Goal: Book appointment/travel/reservation

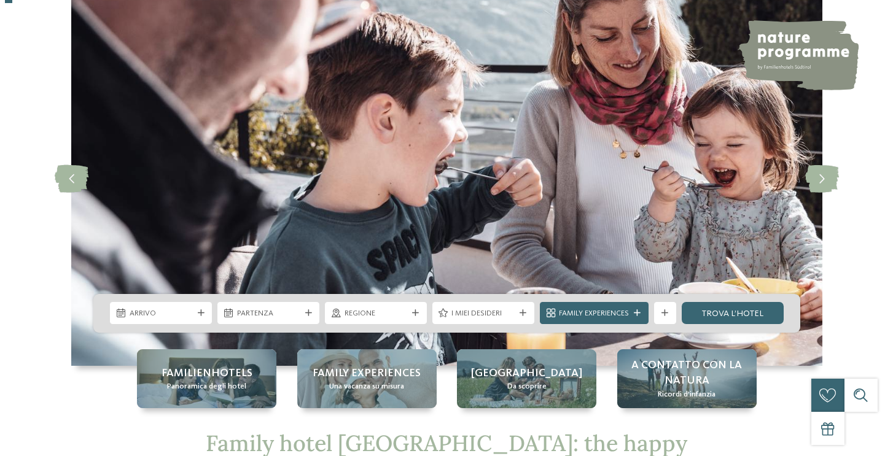
scroll to position [64, 0]
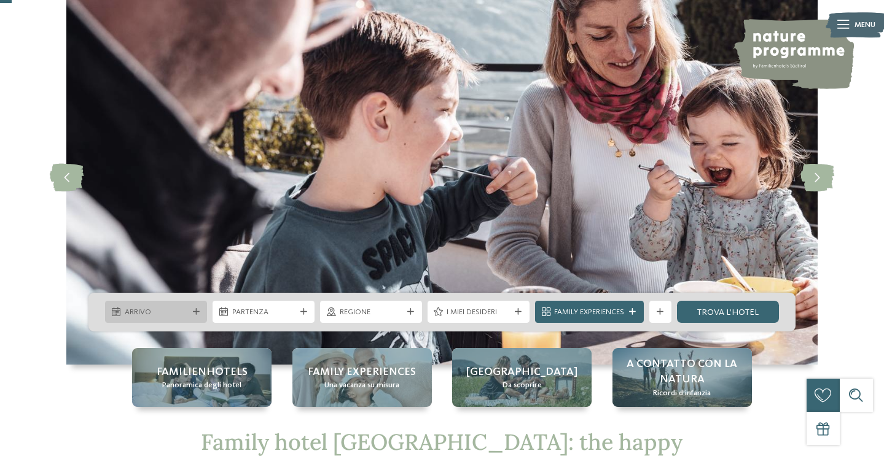
click at [196, 315] on icon at bounding box center [196, 312] width 7 height 7
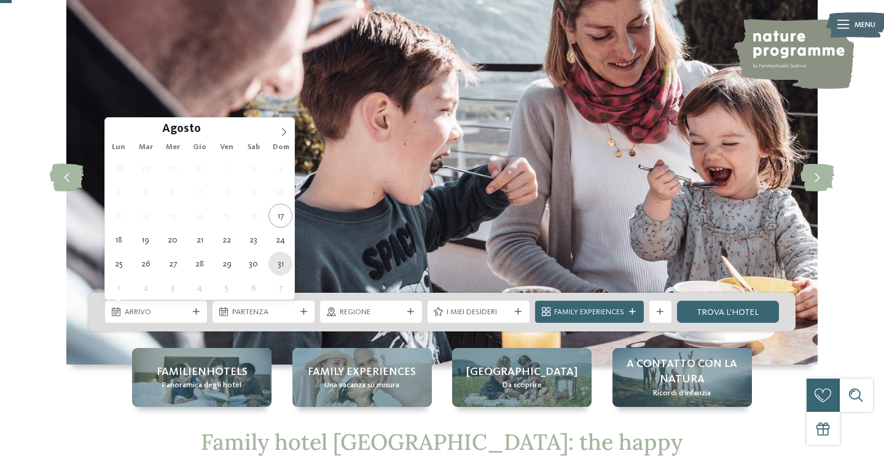
type div "[DATE]"
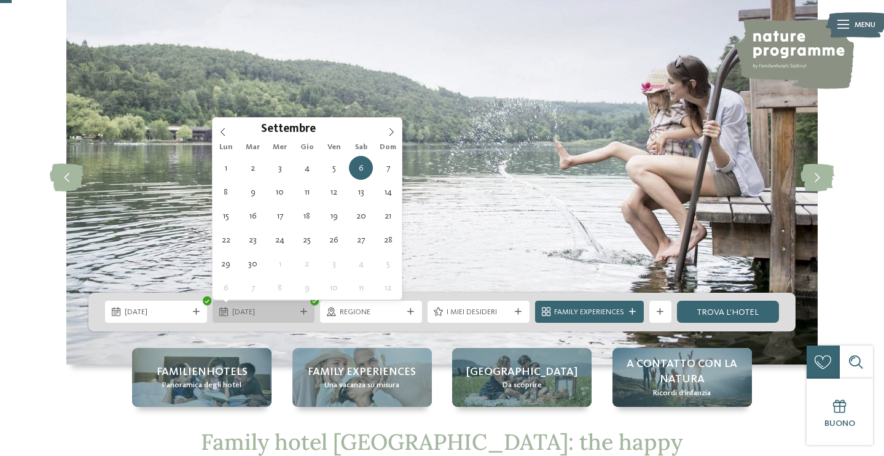
click at [306, 316] on div "06.09.2025" at bounding box center [264, 312] width 102 height 22
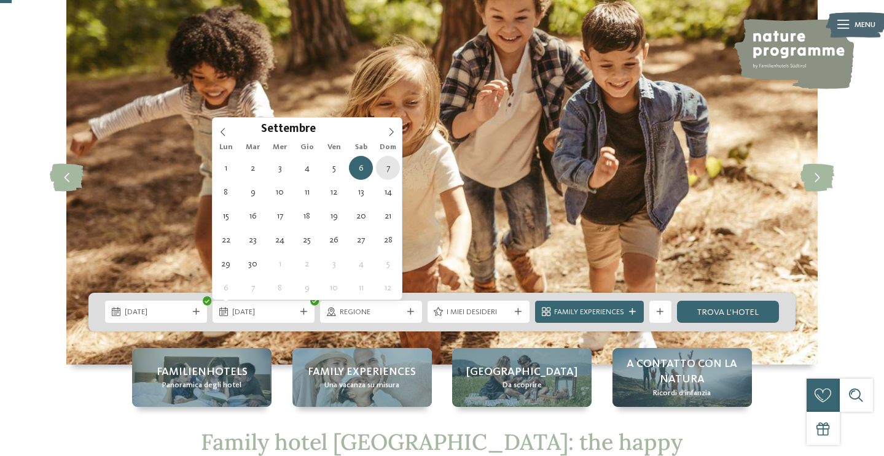
type div "07.09.2025"
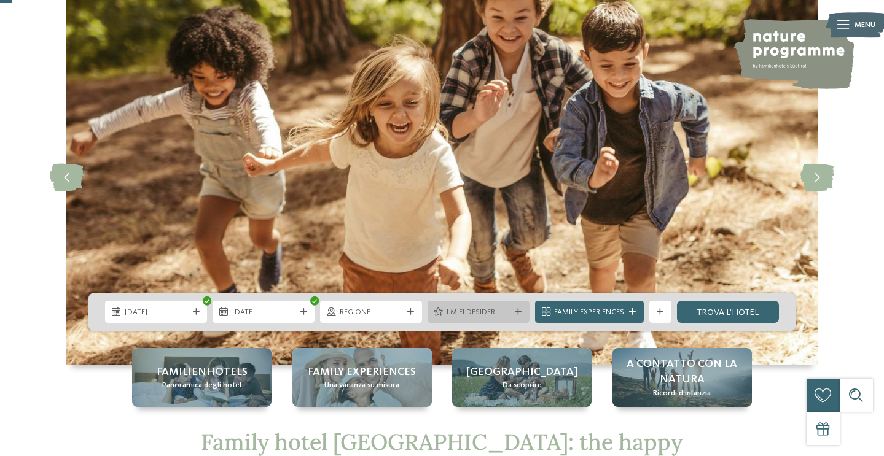
click at [446, 313] on div "I miei desideri" at bounding box center [478, 313] width 69 height 12
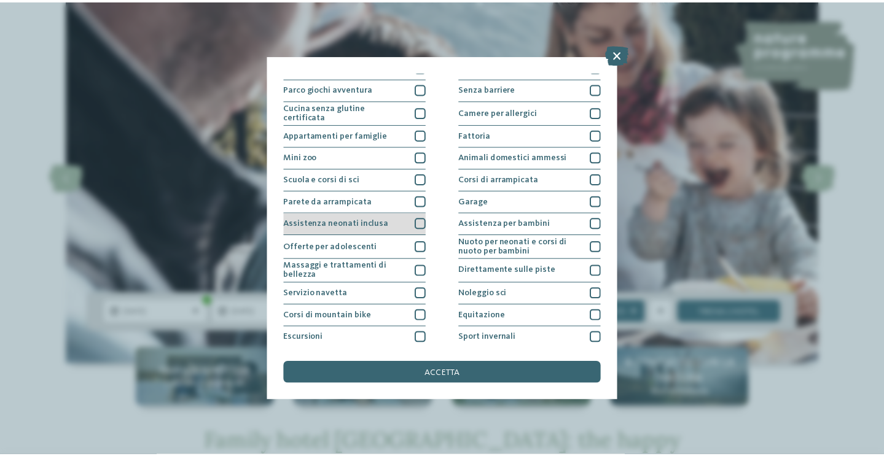
scroll to position [84, 0]
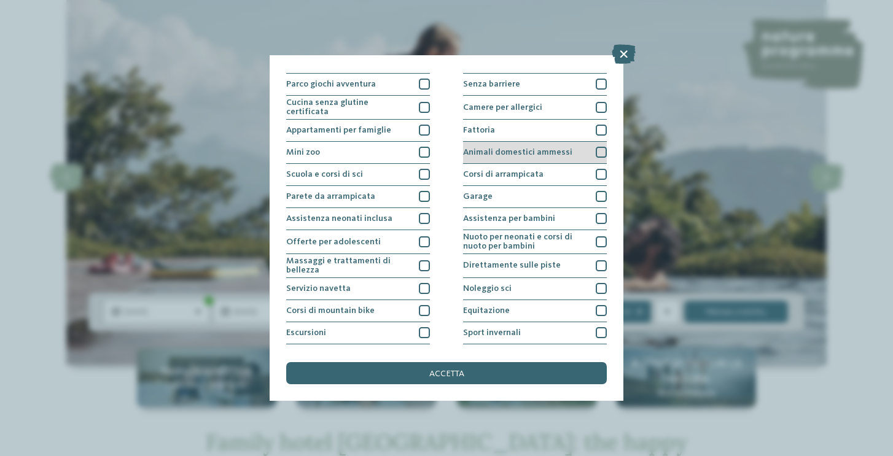
click at [549, 157] on div "Animali domestici ammessi" at bounding box center [535, 153] width 144 height 22
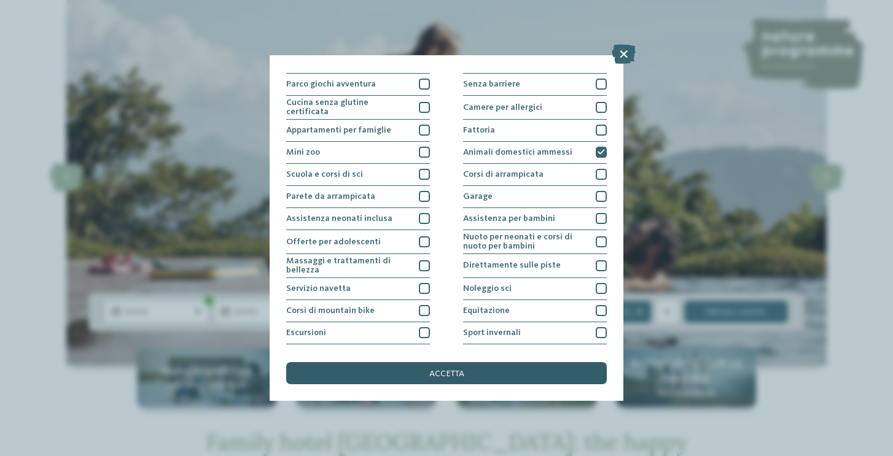
click at [523, 375] on div "accetta" at bounding box center [446, 373] width 321 height 22
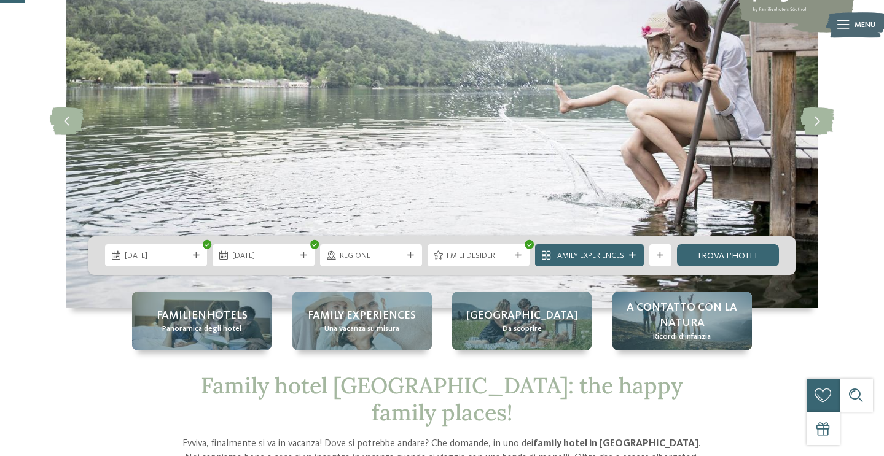
scroll to position [134, 0]
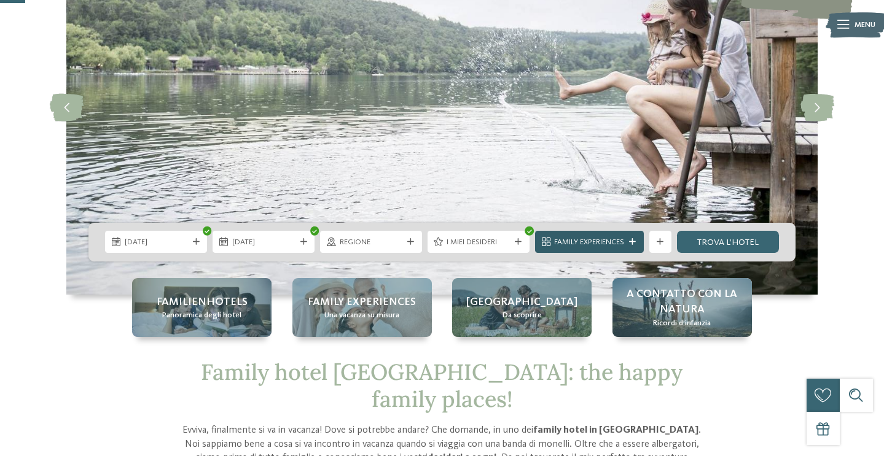
click at [581, 244] on span "Family Experiences" at bounding box center [589, 242] width 70 height 11
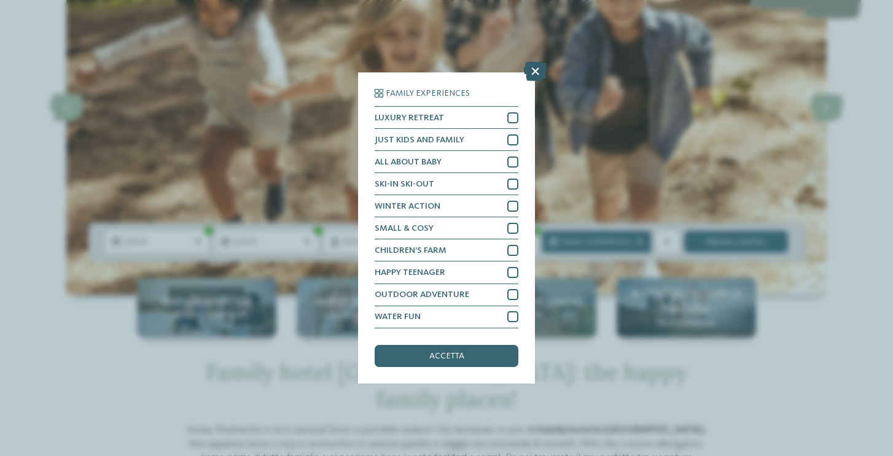
click at [539, 72] on icon at bounding box center [535, 72] width 24 height 20
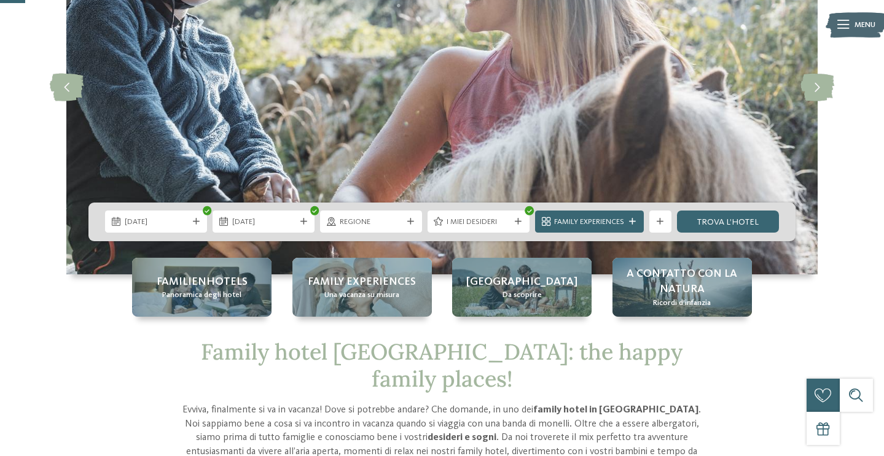
scroll to position [157, 0]
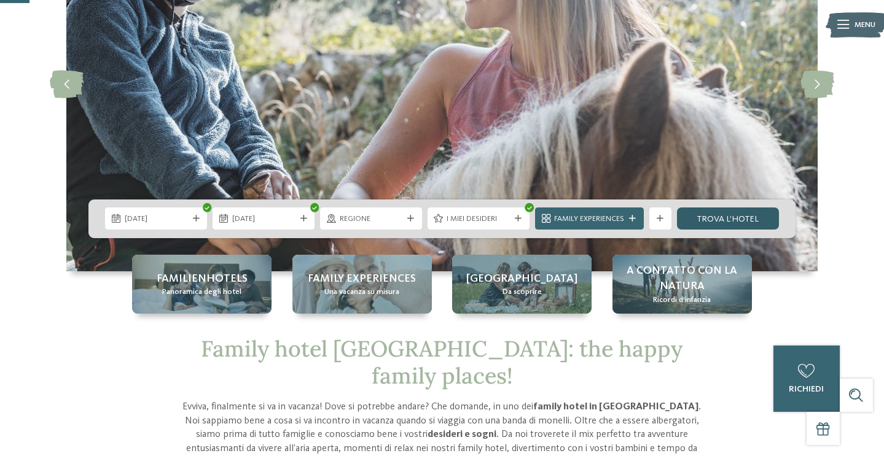
click at [719, 225] on link "trova l’hotel" at bounding box center [728, 219] width 102 height 22
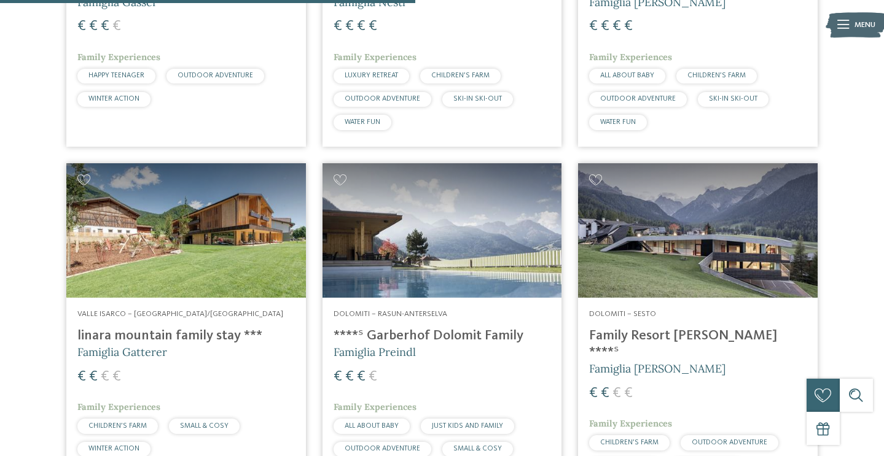
scroll to position [1305, 0]
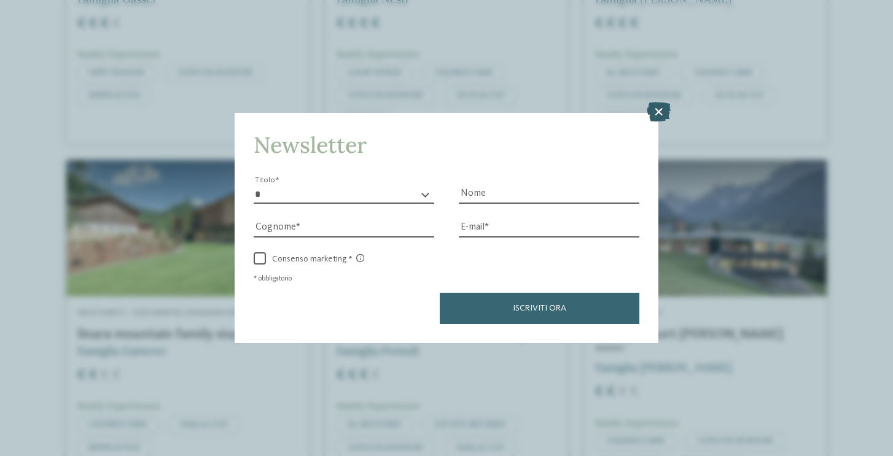
click at [660, 111] on icon at bounding box center [659, 112] width 24 height 20
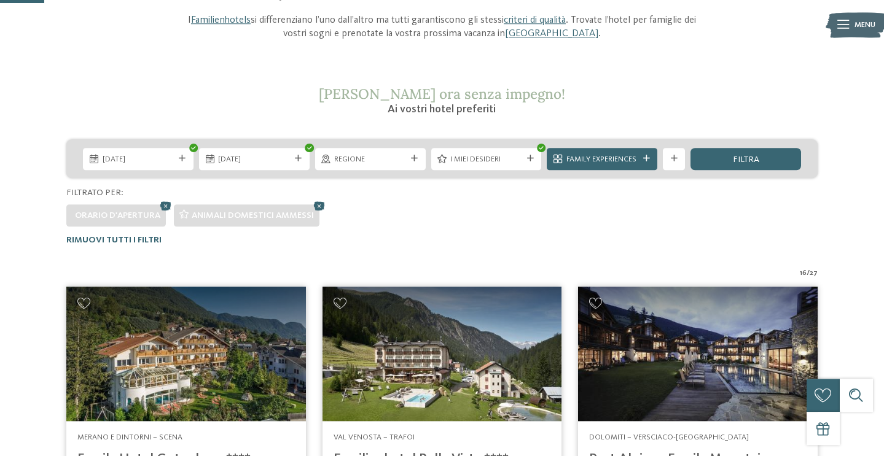
scroll to position [154, 0]
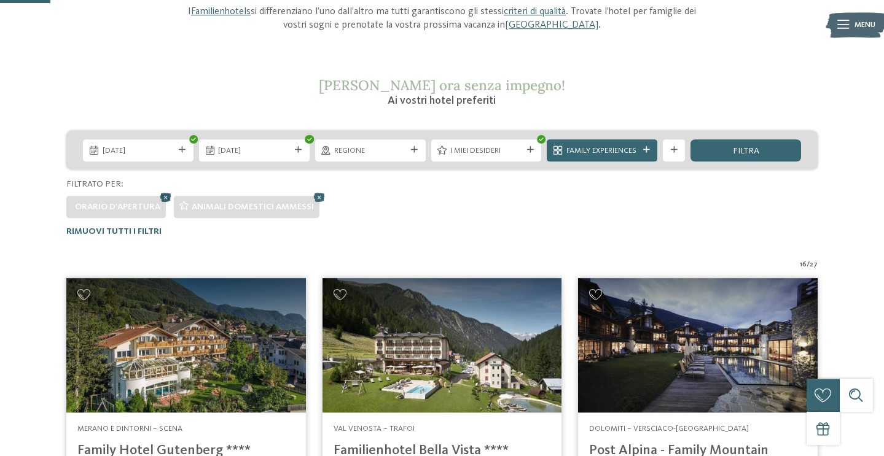
click at [166, 197] on icon at bounding box center [165, 197] width 17 height 15
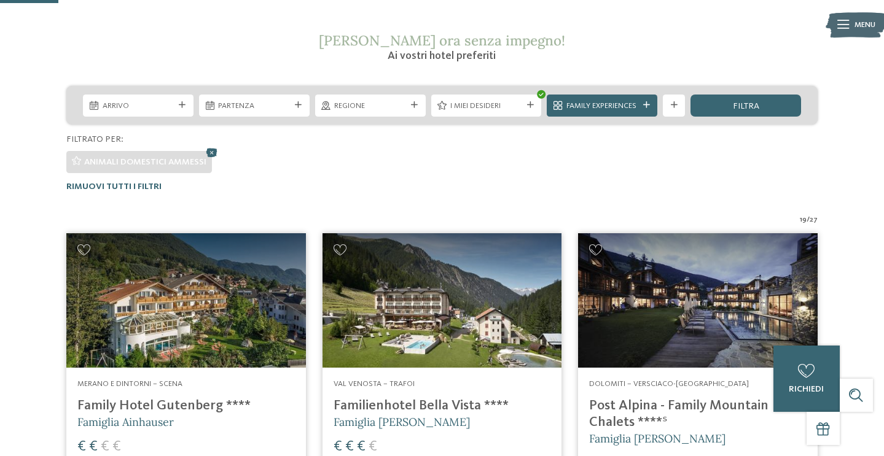
scroll to position [0, 0]
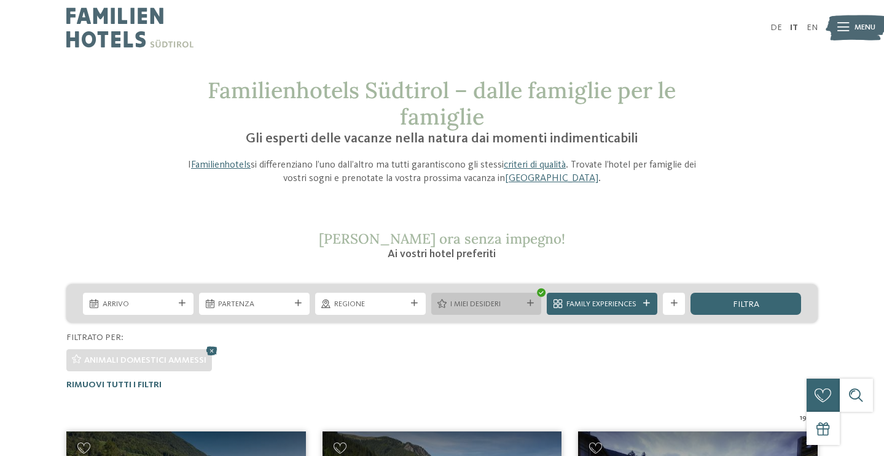
click at [532, 307] on icon at bounding box center [530, 303] width 7 height 7
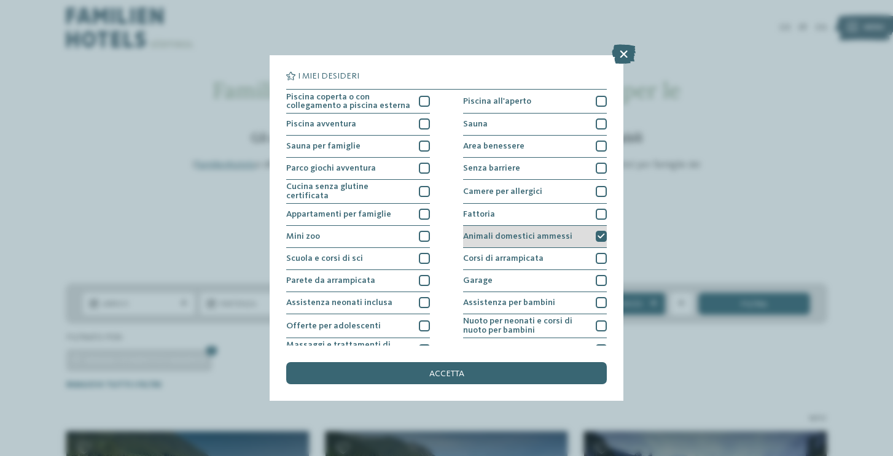
click at [598, 235] on icon at bounding box center [601, 236] width 7 height 7
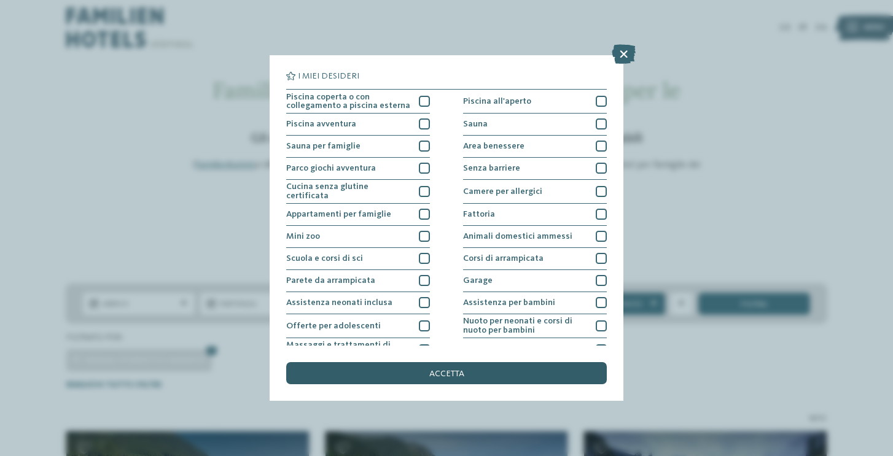
click at [483, 375] on div "accetta" at bounding box center [446, 373] width 321 height 22
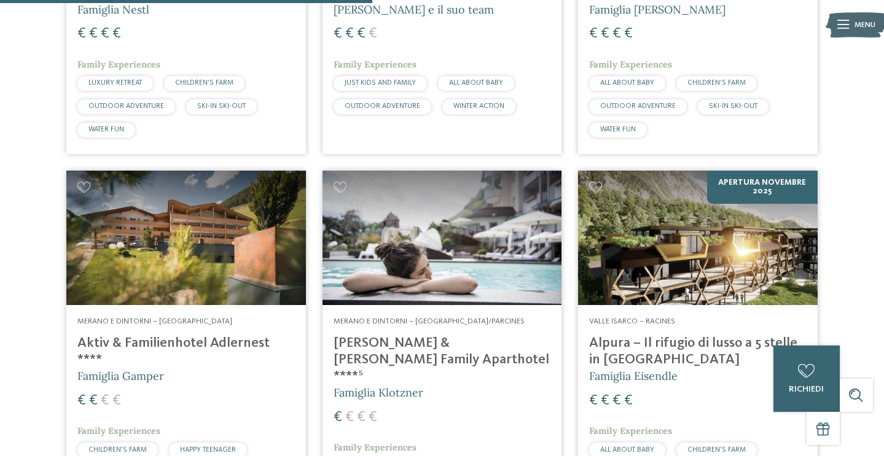
scroll to position [1590, 0]
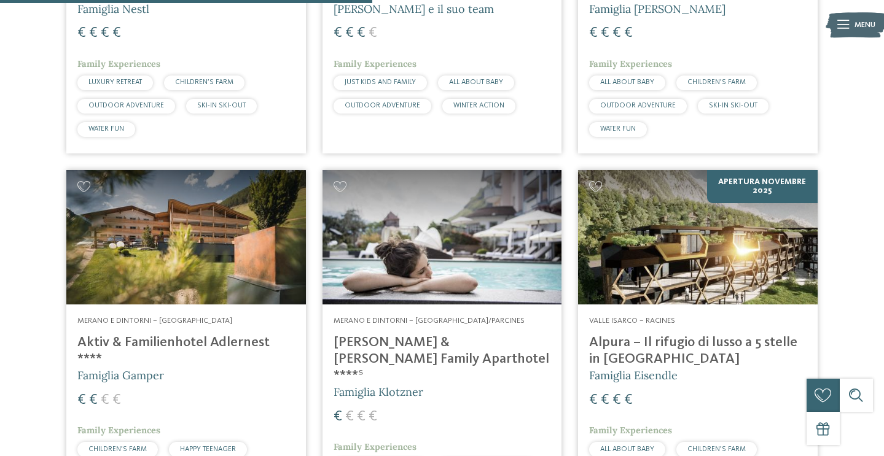
click at [461, 280] on img at bounding box center [443, 237] width 240 height 135
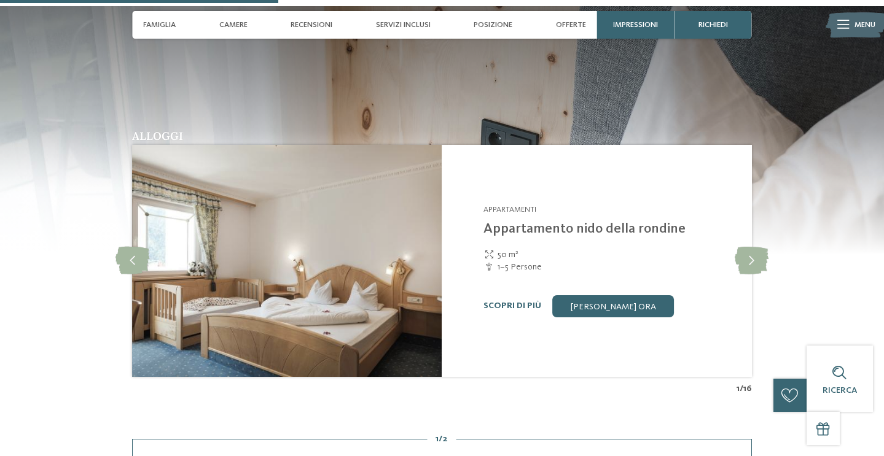
scroll to position [1105, 0]
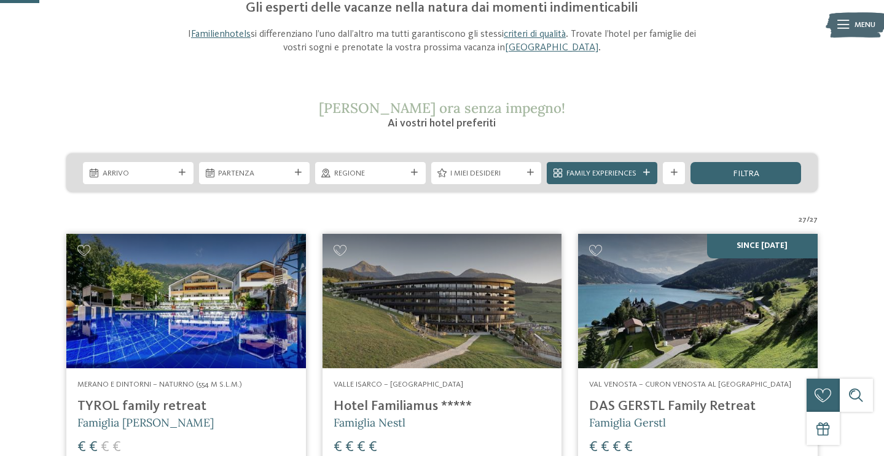
scroll to position [170, 0]
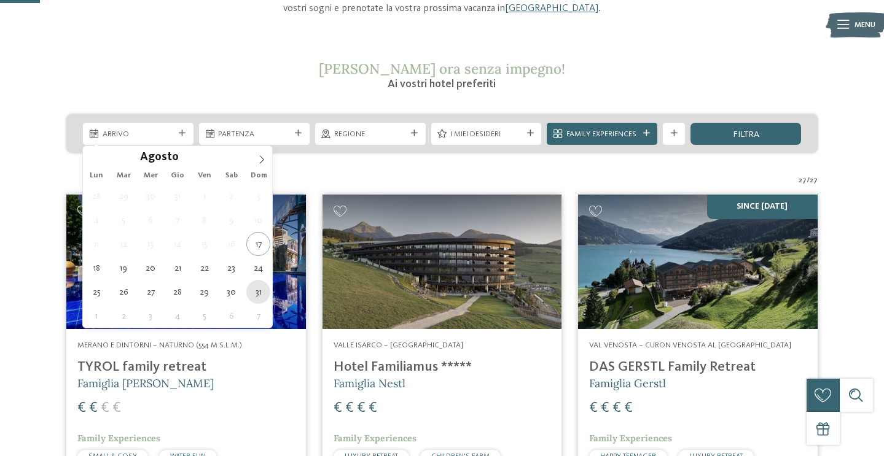
type div "[DATE]"
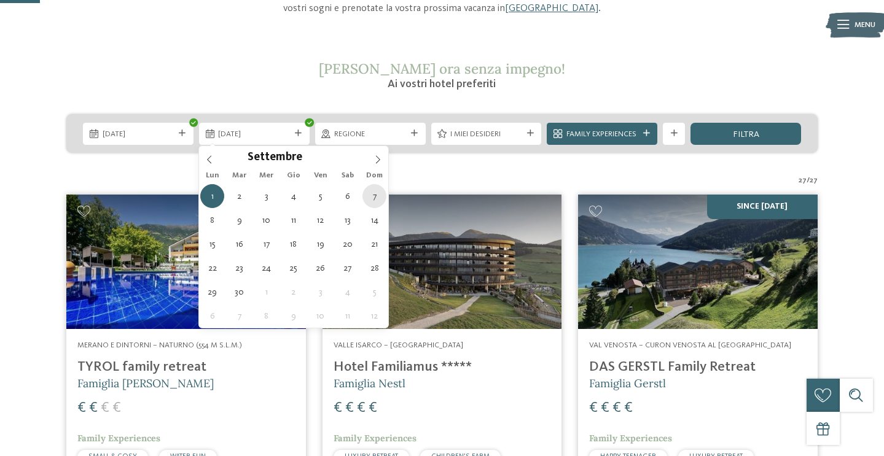
type div "[DATE]"
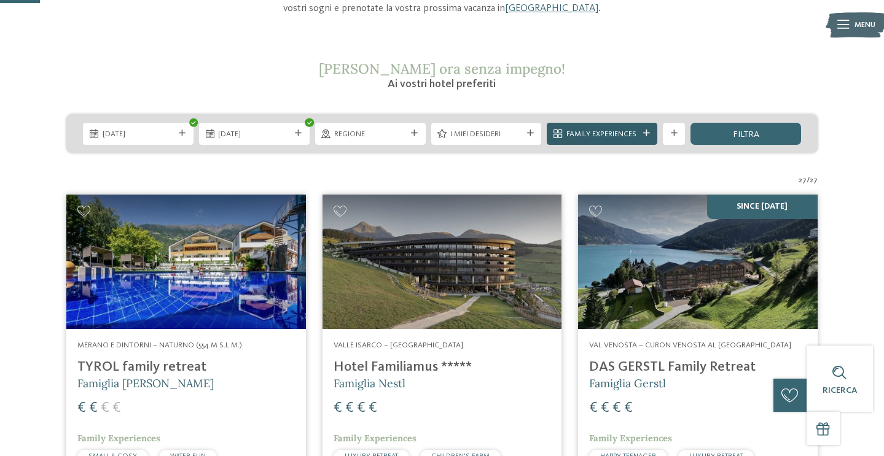
click at [632, 138] on span "Family Experiences" at bounding box center [602, 134] width 72 height 11
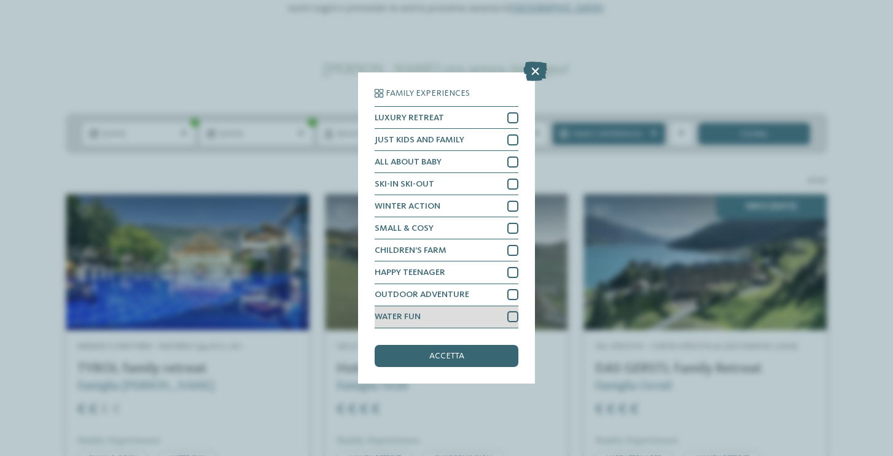
click at [510, 317] on div at bounding box center [512, 316] width 11 height 11
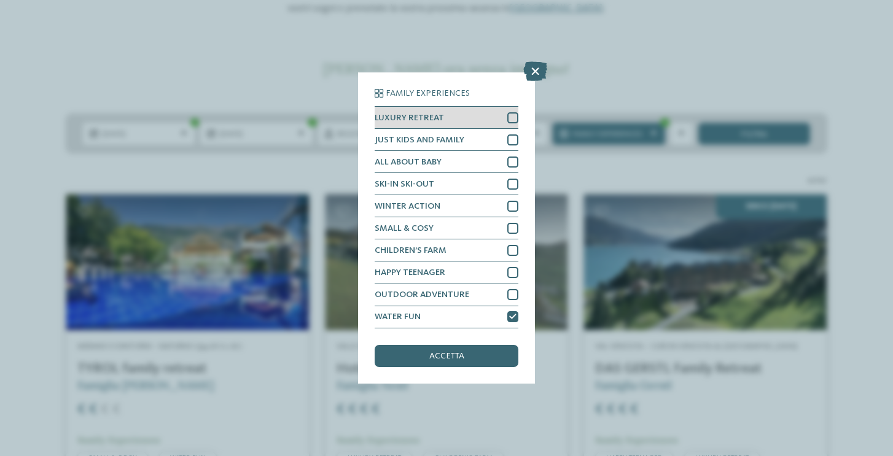
click at [514, 121] on div at bounding box center [512, 117] width 11 height 11
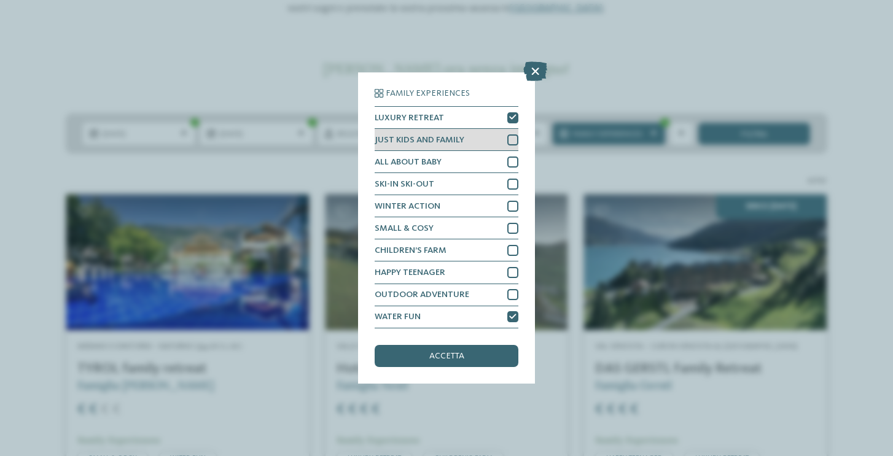
click at [511, 146] on div "JUST KIDS AND FAMILY" at bounding box center [447, 140] width 144 height 22
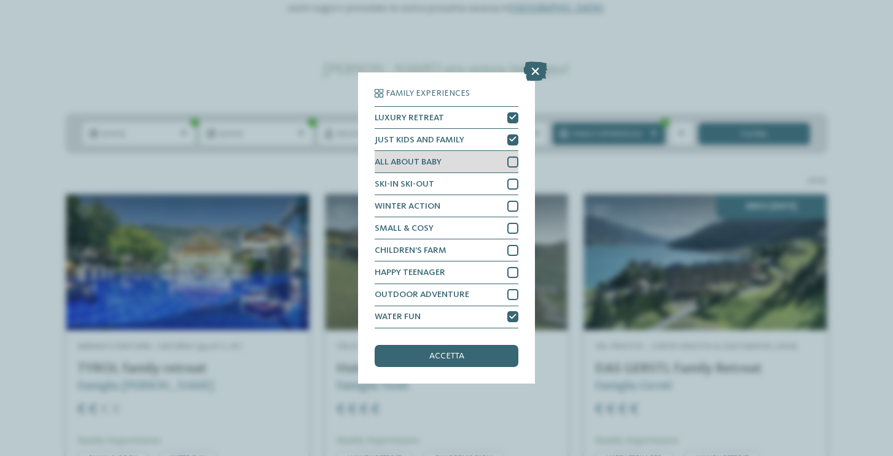
click at [512, 164] on div at bounding box center [512, 162] width 11 height 11
click at [512, 164] on icon at bounding box center [512, 162] width 7 height 7
click at [490, 356] on div "accetta" at bounding box center [447, 356] width 144 height 22
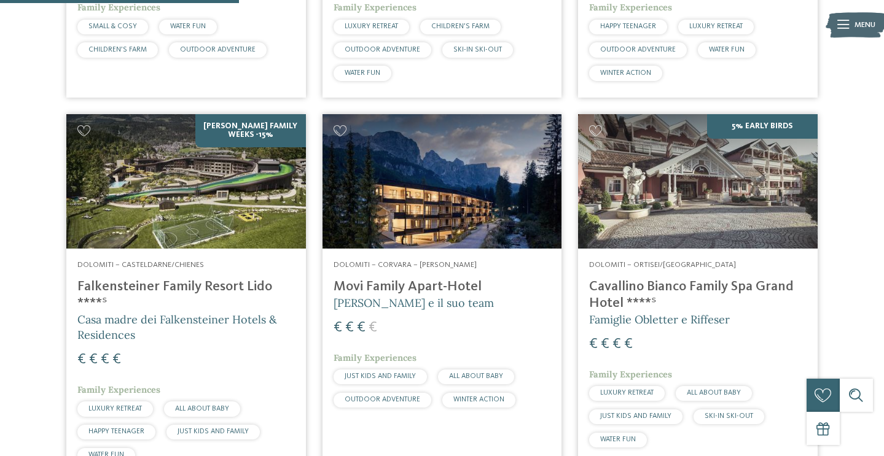
scroll to position [651, 0]
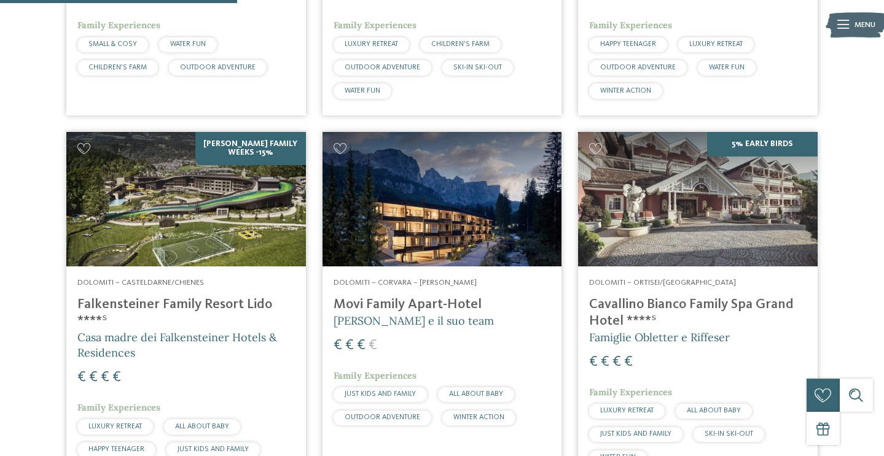
click at [647, 230] on img at bounding box center [698, 199] width 240 height 135
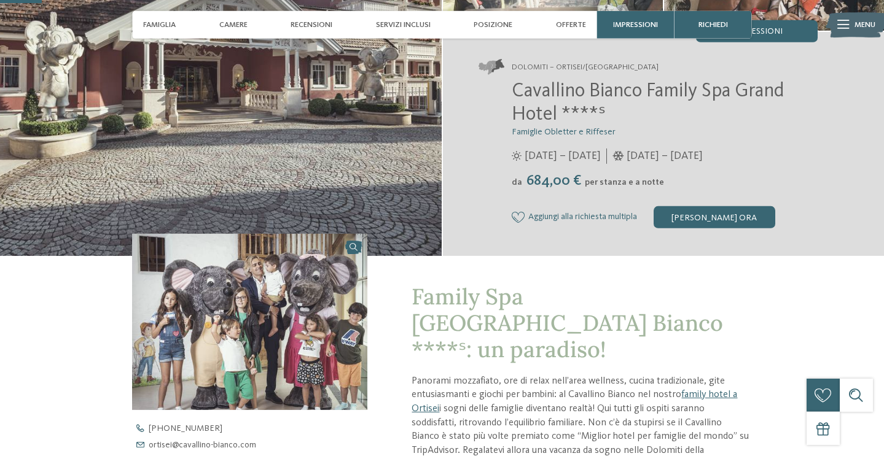
scroll to position [191, 0]
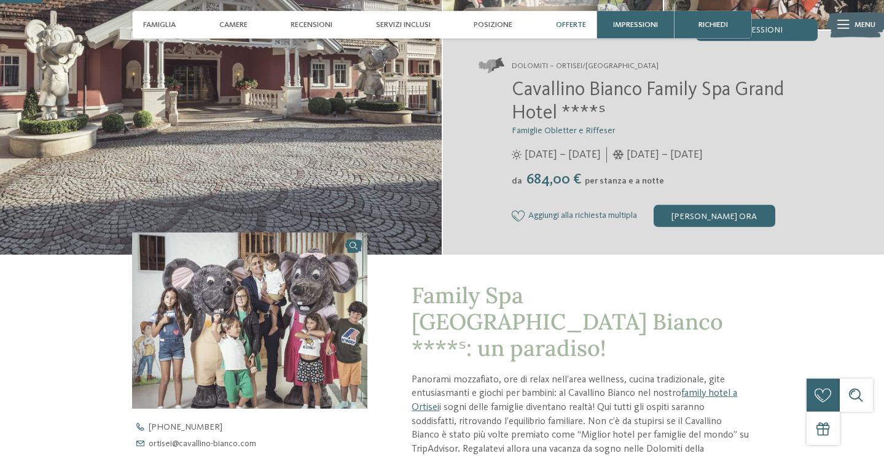
click at [570, 26] on span "Offerte" at bounding box center [571, 24] width 30 height 9
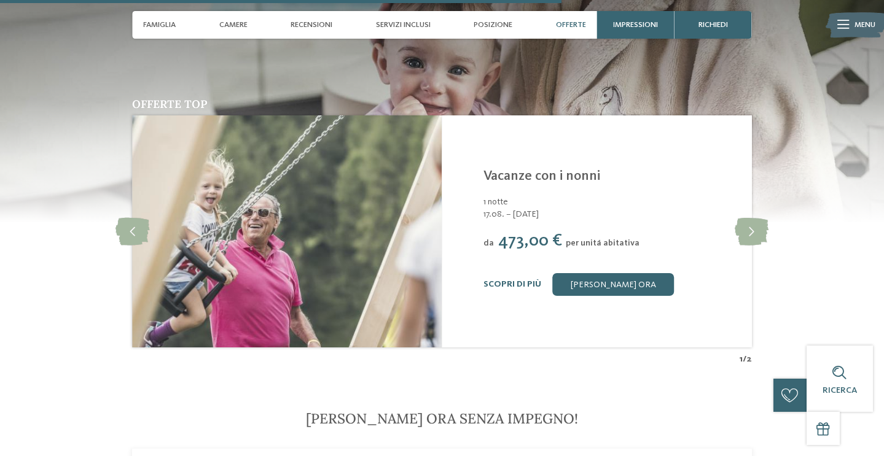
scroll to position [2579, 0]
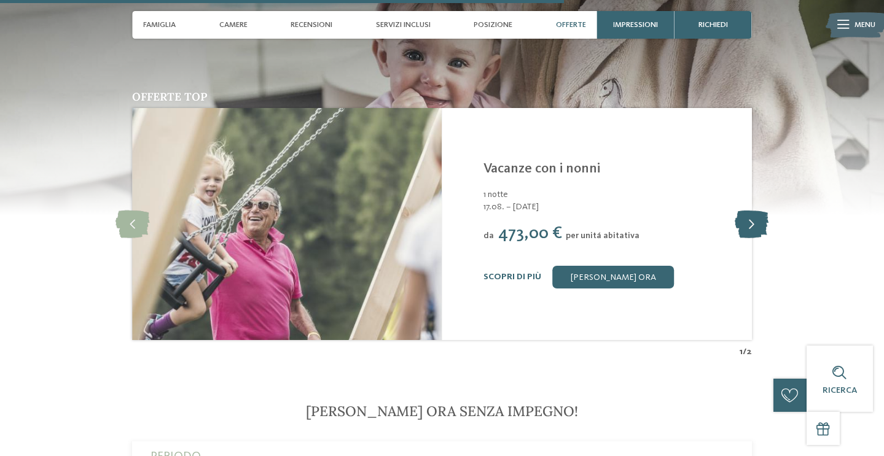
click at [759, 238] on icon at bounding box center [752, 225] width 34 height 28
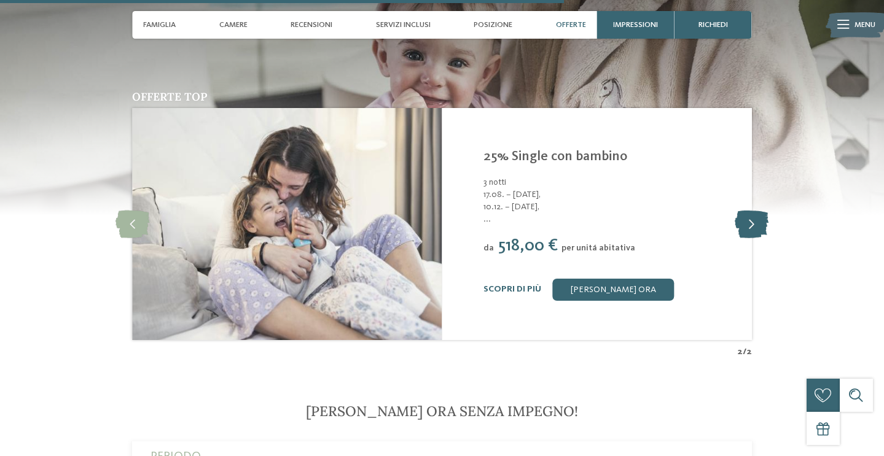
click at [759, 238] on icon at bounding box center [752, 225] width 34 height 28
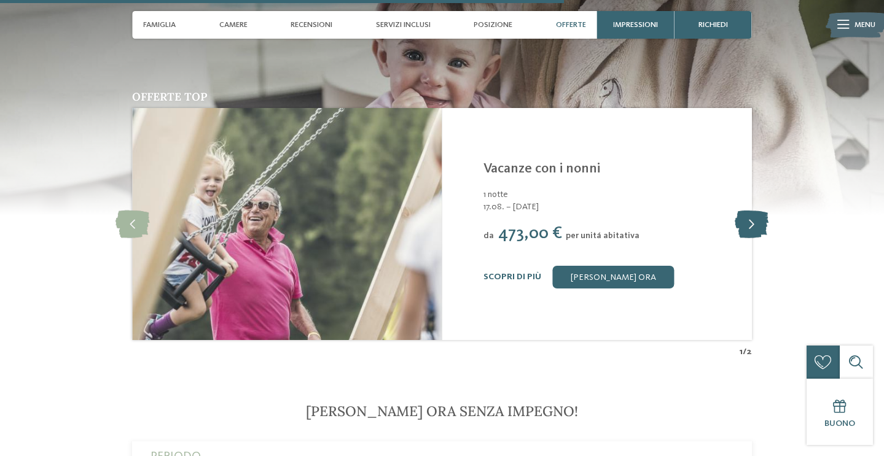
click at [759, 238] on icon at bounding box center [752, 225] width 34 height 28
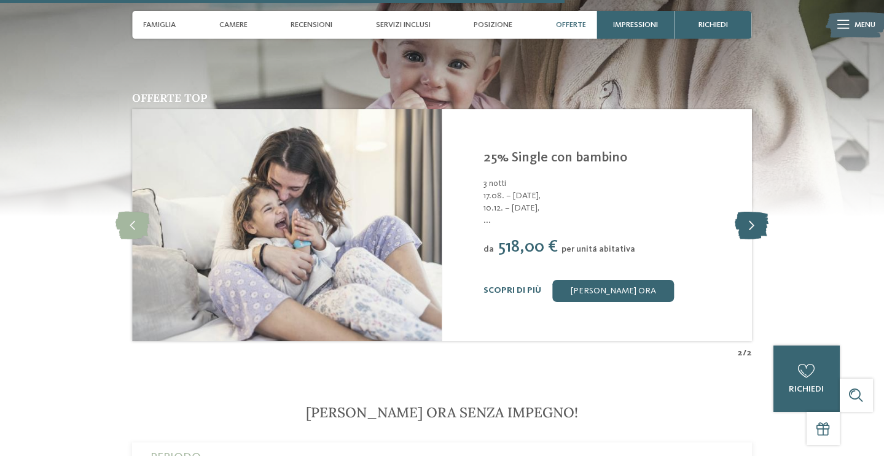
scroll to position [2577, 0]
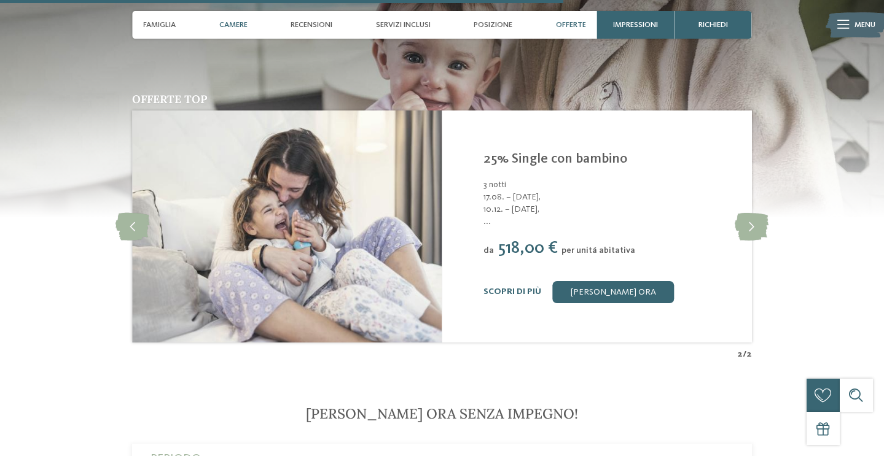
click at [231, 26] on span "Camere" at bounding box center [233, 24] width 28 height 9
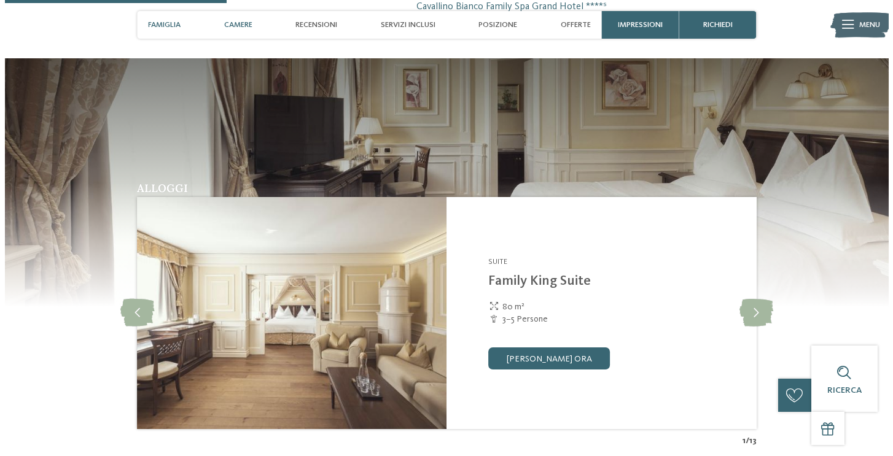
scroll to position [1014, 0]
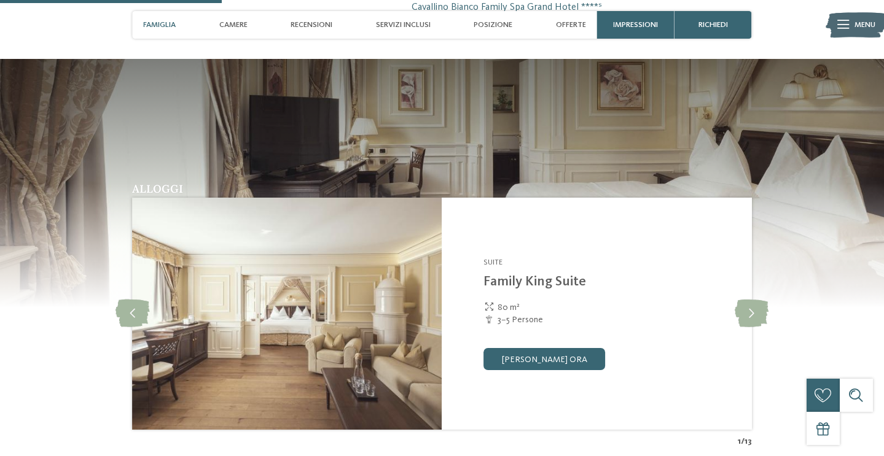
click at [860, 32] on div "Menu" at bounding box center [865, 25] width 21 height 28
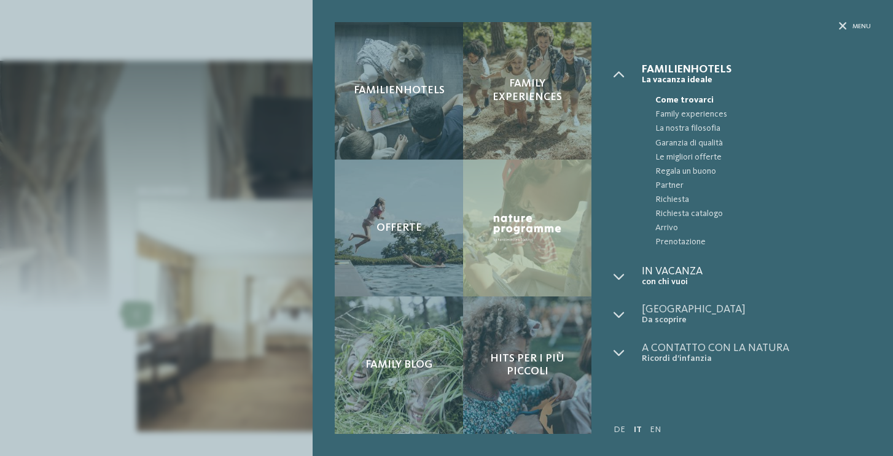
click at [692, 271] on span "In vacanza" at bounding box center [756, 271] width 229 height 11
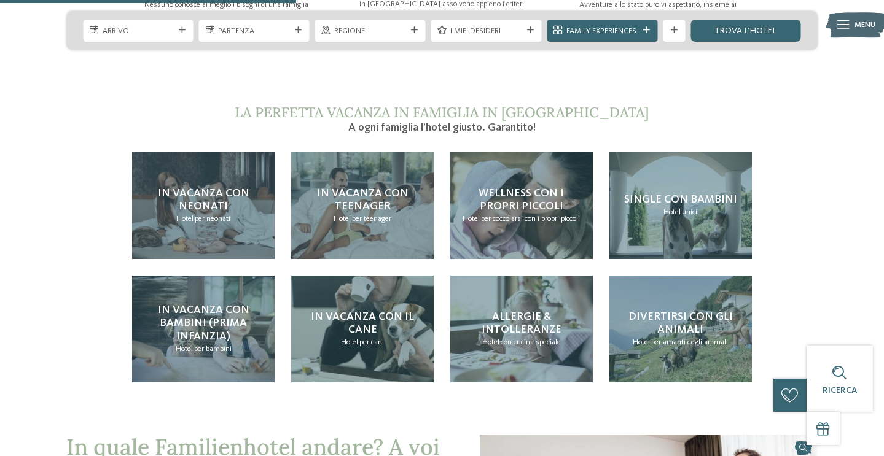
scroll to position [1137, 0]
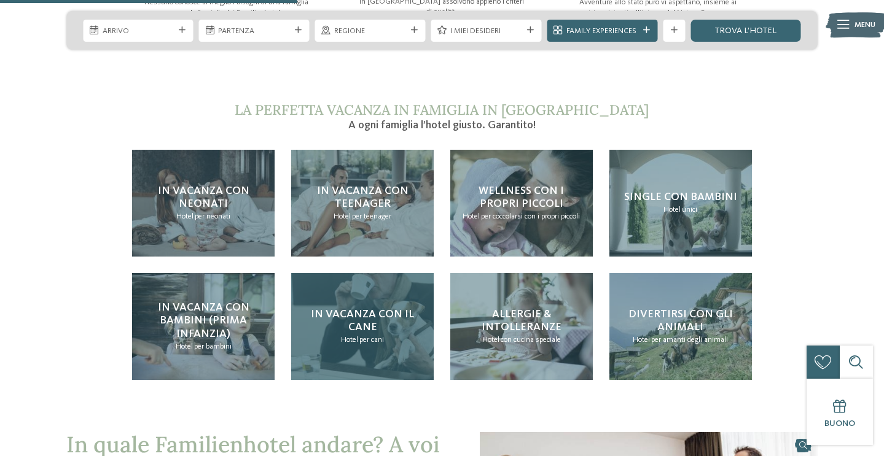
click at [397, 322] on h4 "In vacanza con il cane" at bounding box center [362, 321] width 120 height 26
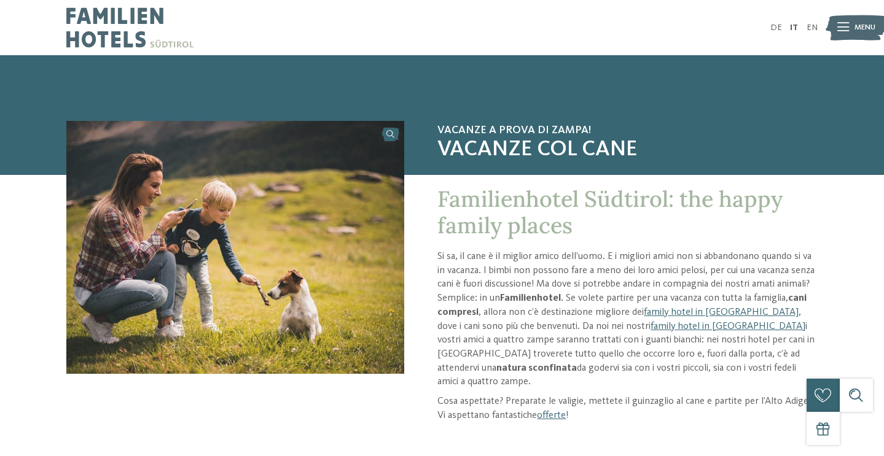
click at [870, 31] on span "Menu" at bounding box center [865, 27] width 21 height 11
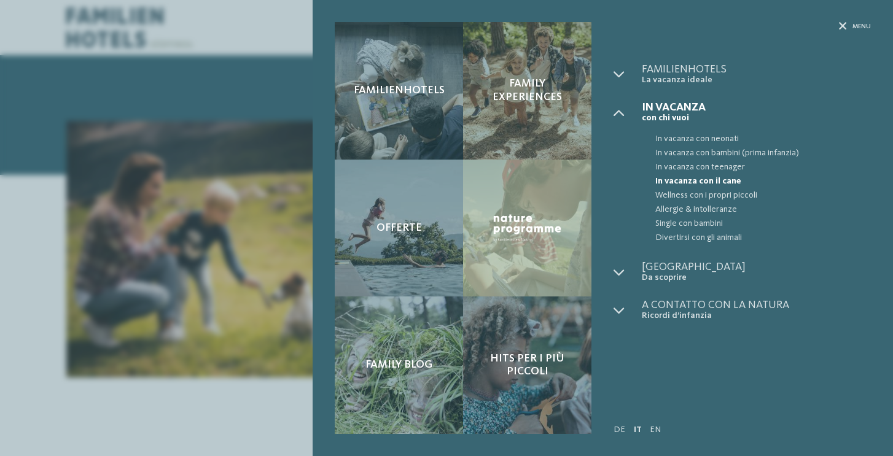
click at [714, 179] on span "In vacanza con il cane" at bounding box center [764, 181] width 216 height 14
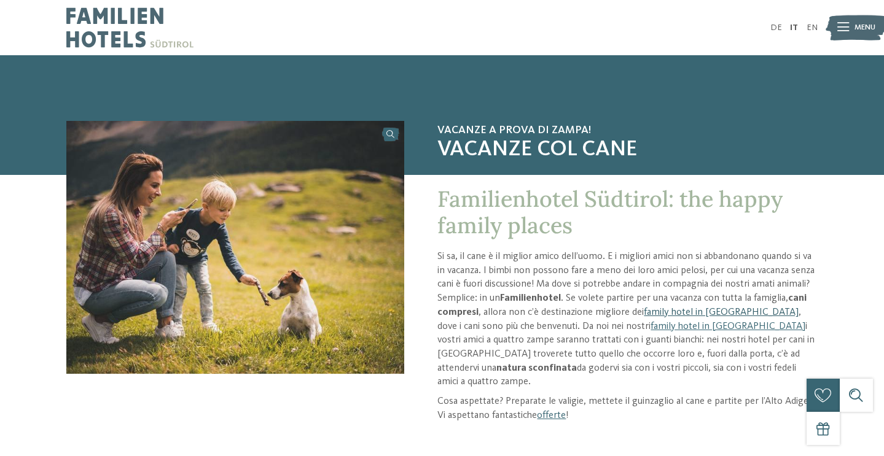
click at [689, 314] on link "family hotel in [GEOGRAPHIC_DATA]" at bounding box center [721, 313] width 155 height 10
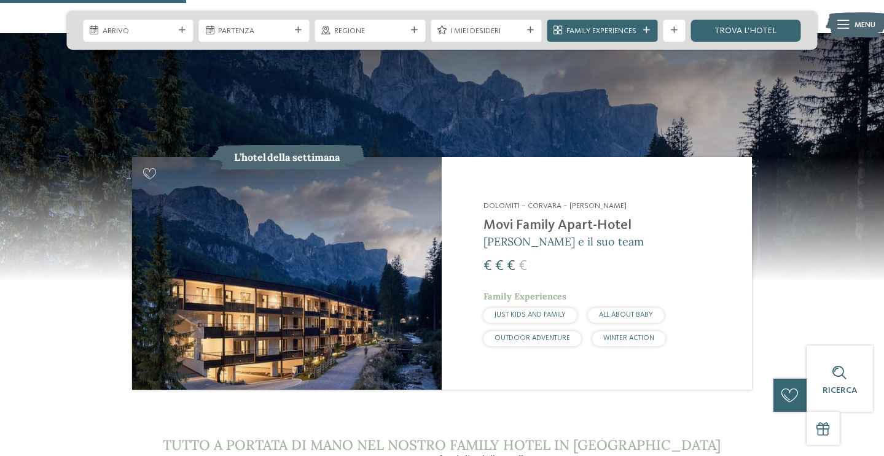
scroll to position [1072, 0]
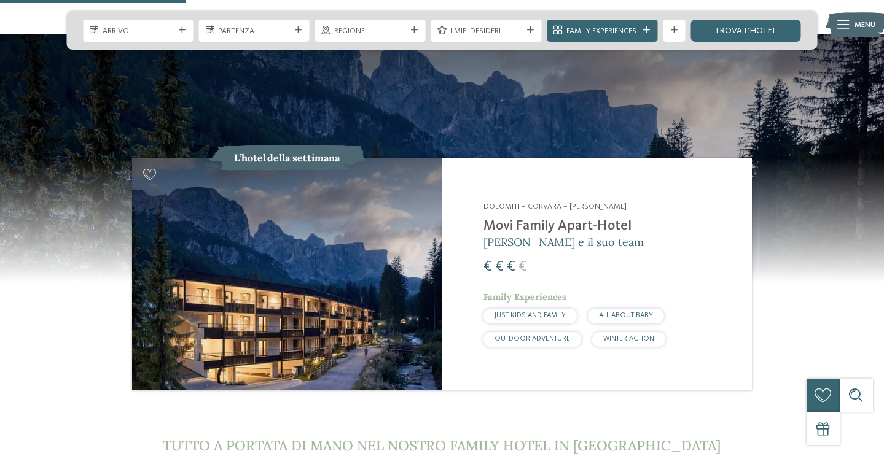
click at [326, 311] on img at bounding box center [287, 274] width 310 height 232
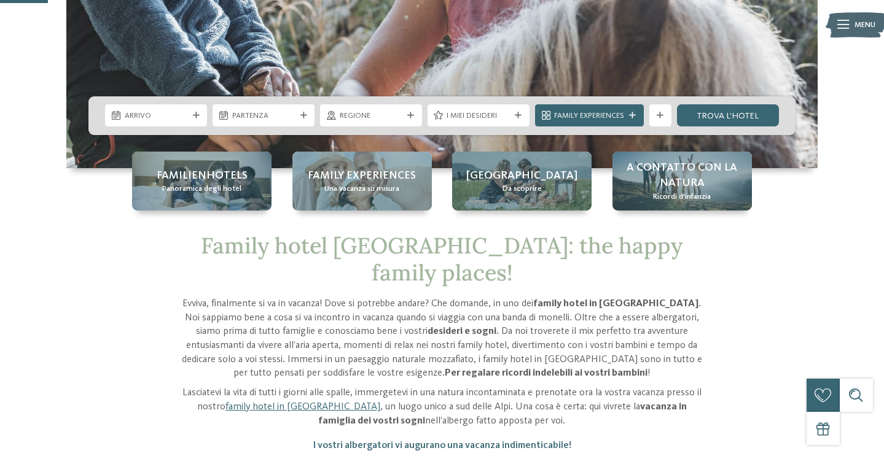
scroll to position [263, 0]
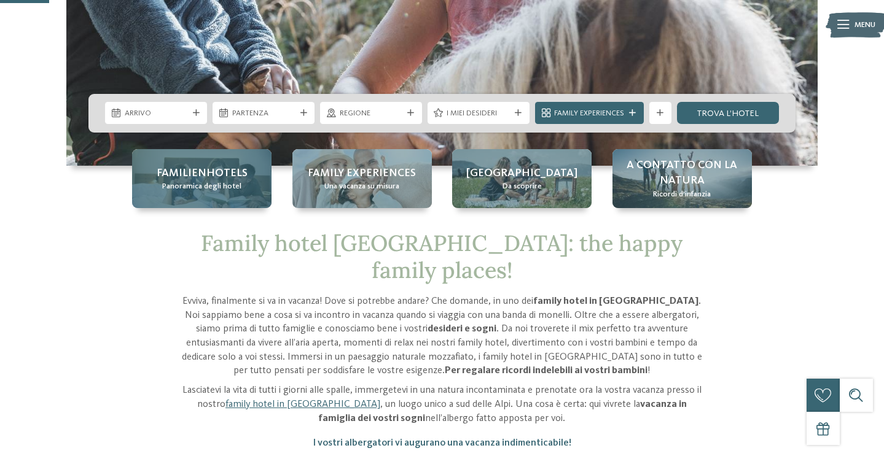
click at [211, 189] on span "Panoramica degli hotel" at bounding box center [201, 186] width 79 height 11
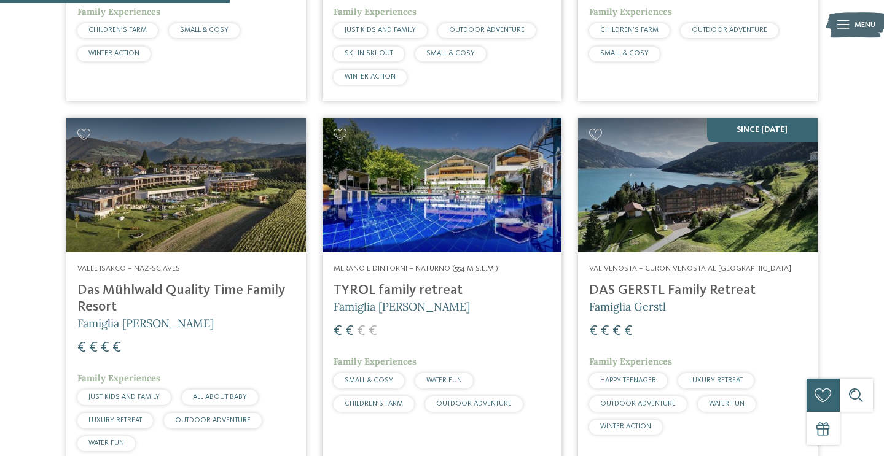
scroll to position [981, 0]
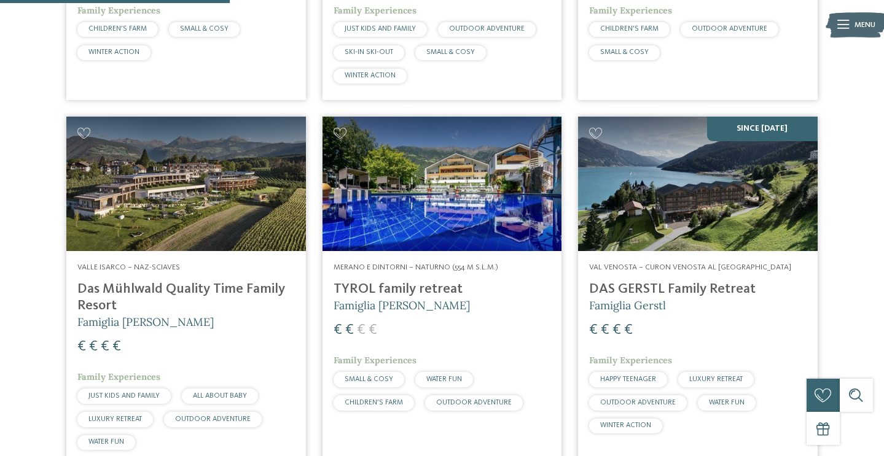
click at [692, 230] on img at bounding box center [698, 184] width 240 height 135
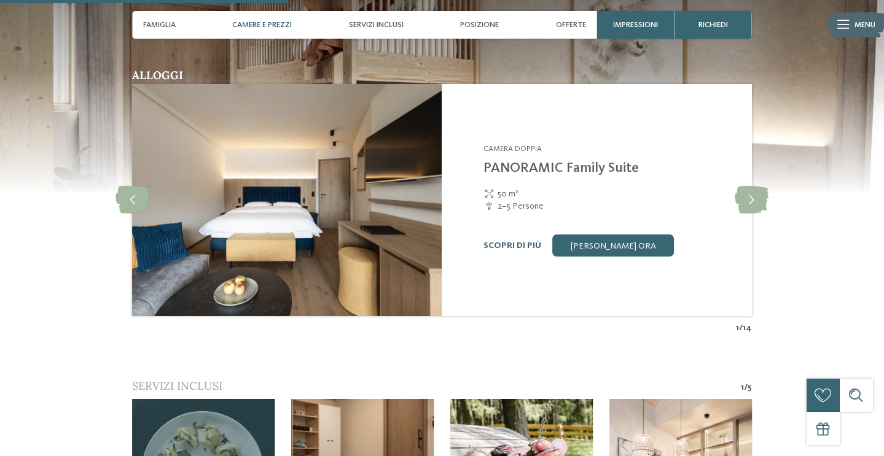
scroll to position [1241, 0]
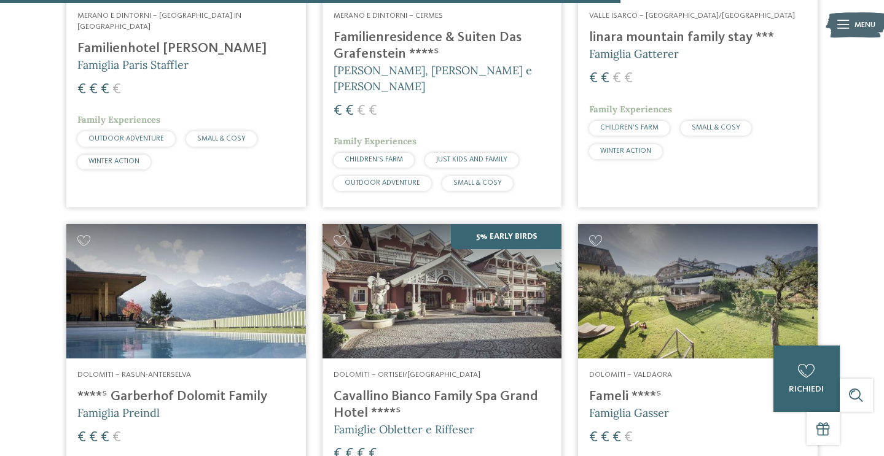
scroll to position [2648, 0]
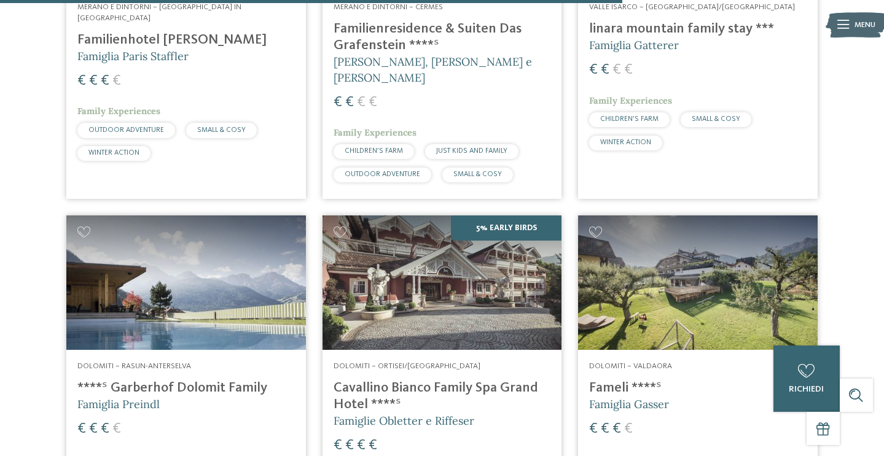
click at [428, 272] on img at bounding box center [443, 283] width 240 height 135
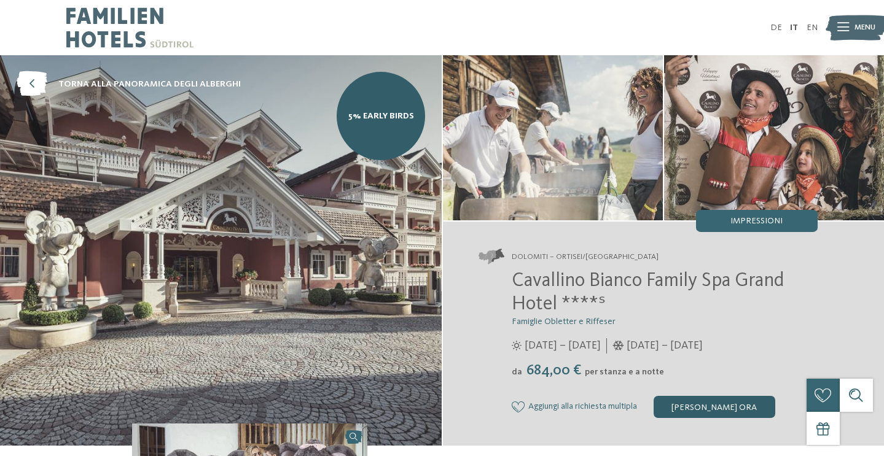
click at [718, 409] on div "[PERSON_NAME] ora" at bounding box center [715, 407] width 122 height 22
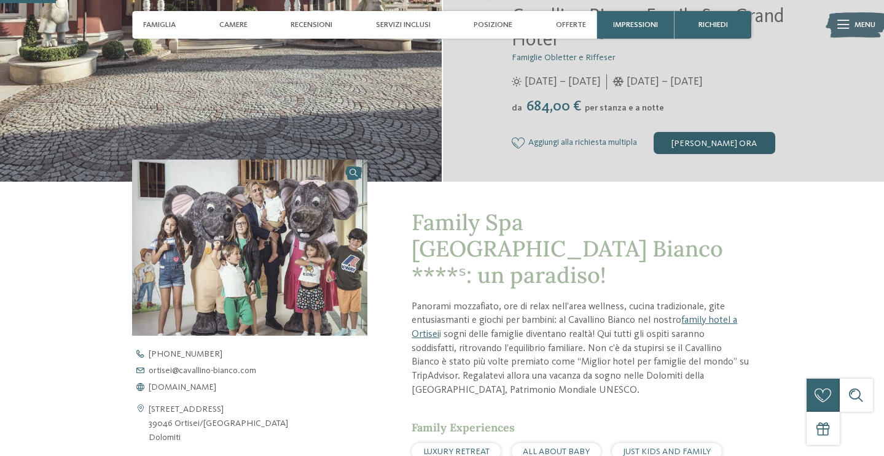
scroll to position [267, 0]
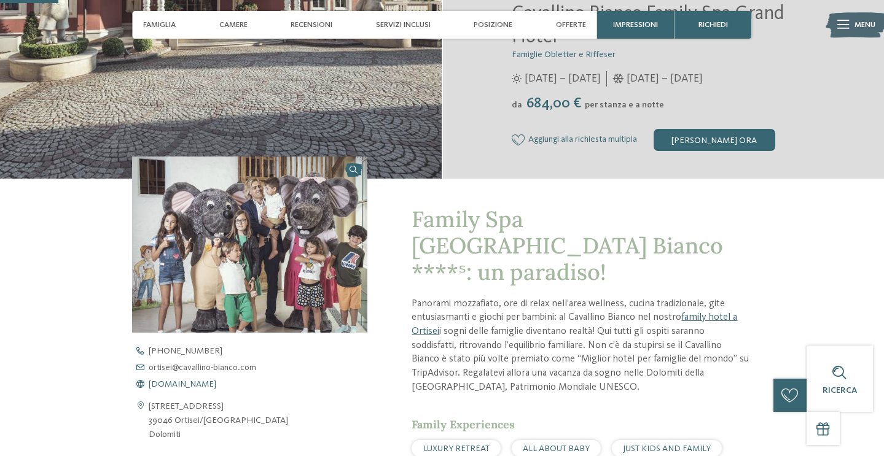
click at [216, 382] on span "www.cavallino-bianco.com" at bounding box center [183, 384] width 68 height 9
